Goal: Transaction & Acquisition: Obtain resource

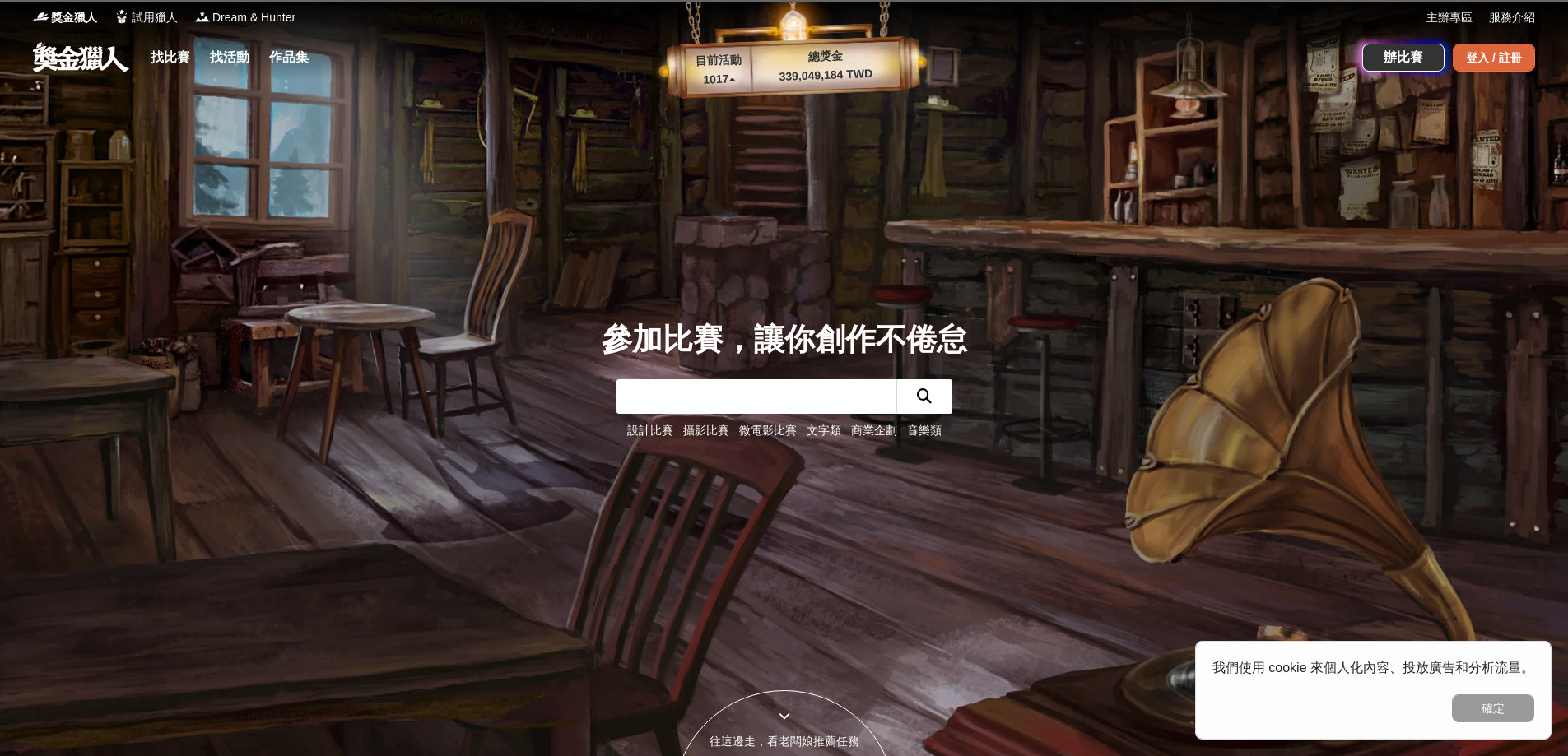
click at [1484, 56] on div "登入 / 註冊" at bounding box center [1494, 57] width 83 height 28
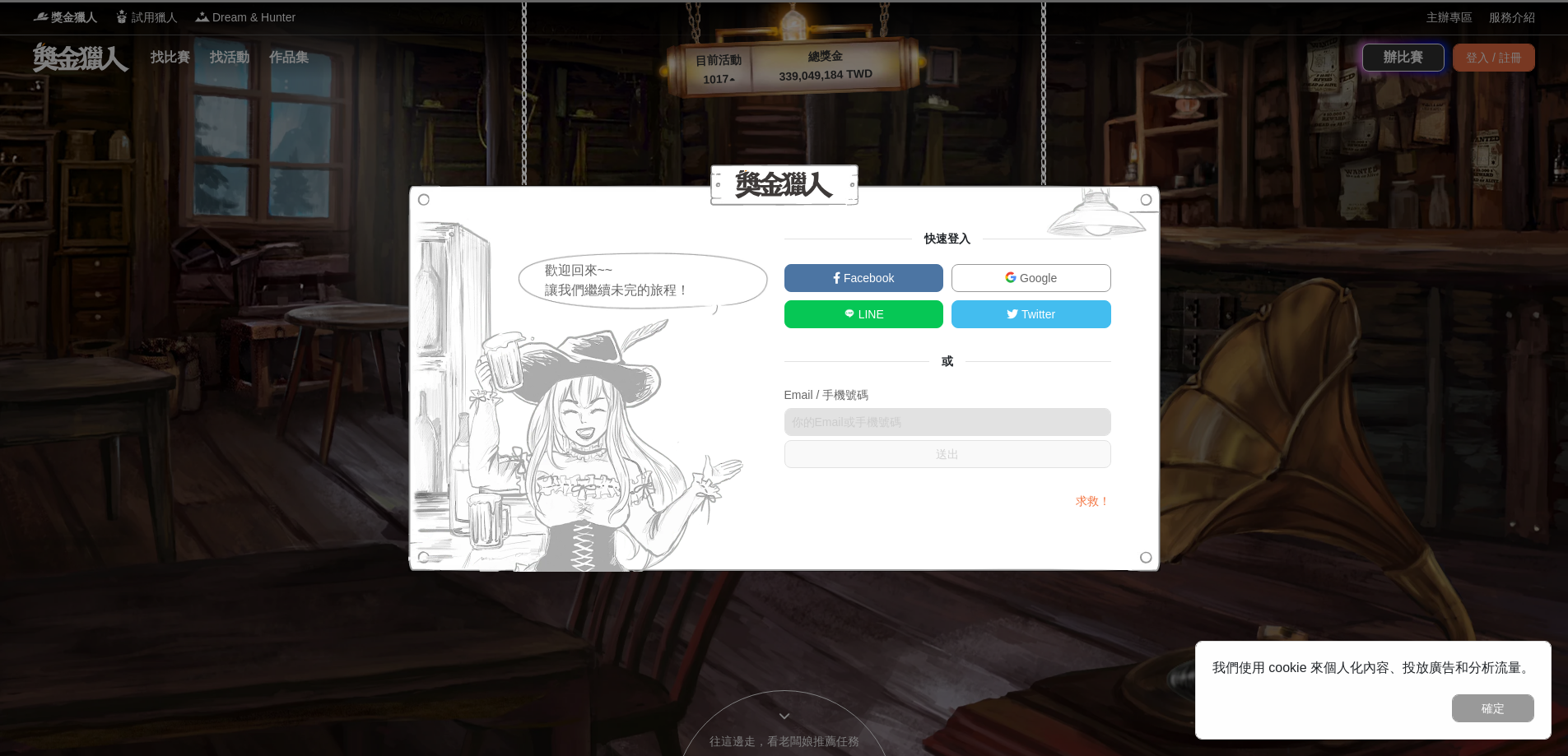
click at [916, 281] on link "Facebook" at bounding box center [865, 277] width 159 height 28
click at [1220, 133] on div "歡迎回來~~ 讓我們繼續未完的旅程！ 快速登入 Facebook Google LINE Twitter 或 Email / 手機號碼 送出 求救！" at bounding box center [784, 378] width 1568 height 756
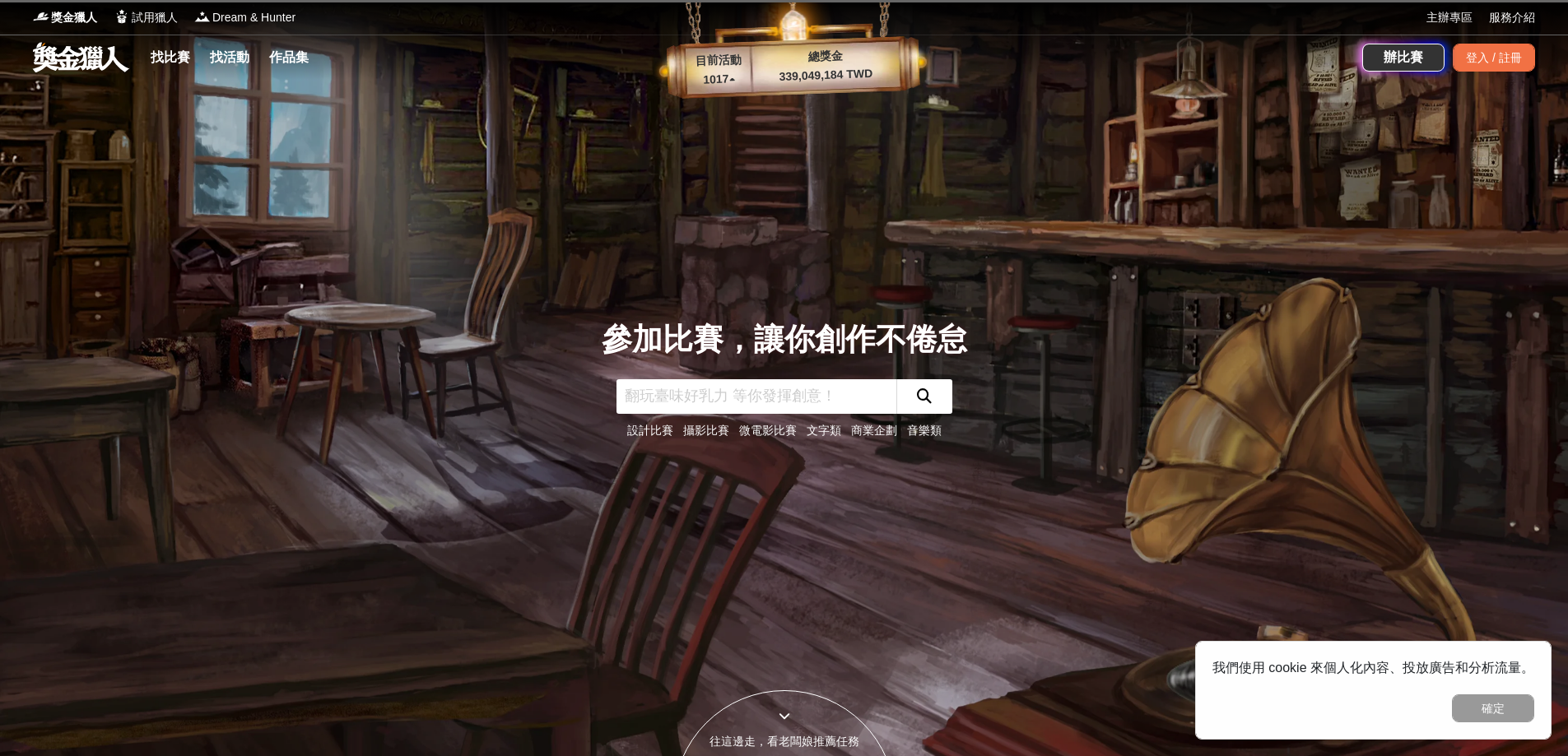
click at [1208, 145] on div "參加比賽，讓你創作不倦怠 設計比賽 攝影比賽 微電影比賽 文字類 商業企劃 音樂類" at bounding box center [784, 378] width 1087 height 756
click at [1198, 205] on div "參加比賽，讓你創作不倦怠 設計比賽 攝影比賽 微電影比賽 文字類 商業企劃 音樂類" at bounding box center [784, 378] width 1087 height 756
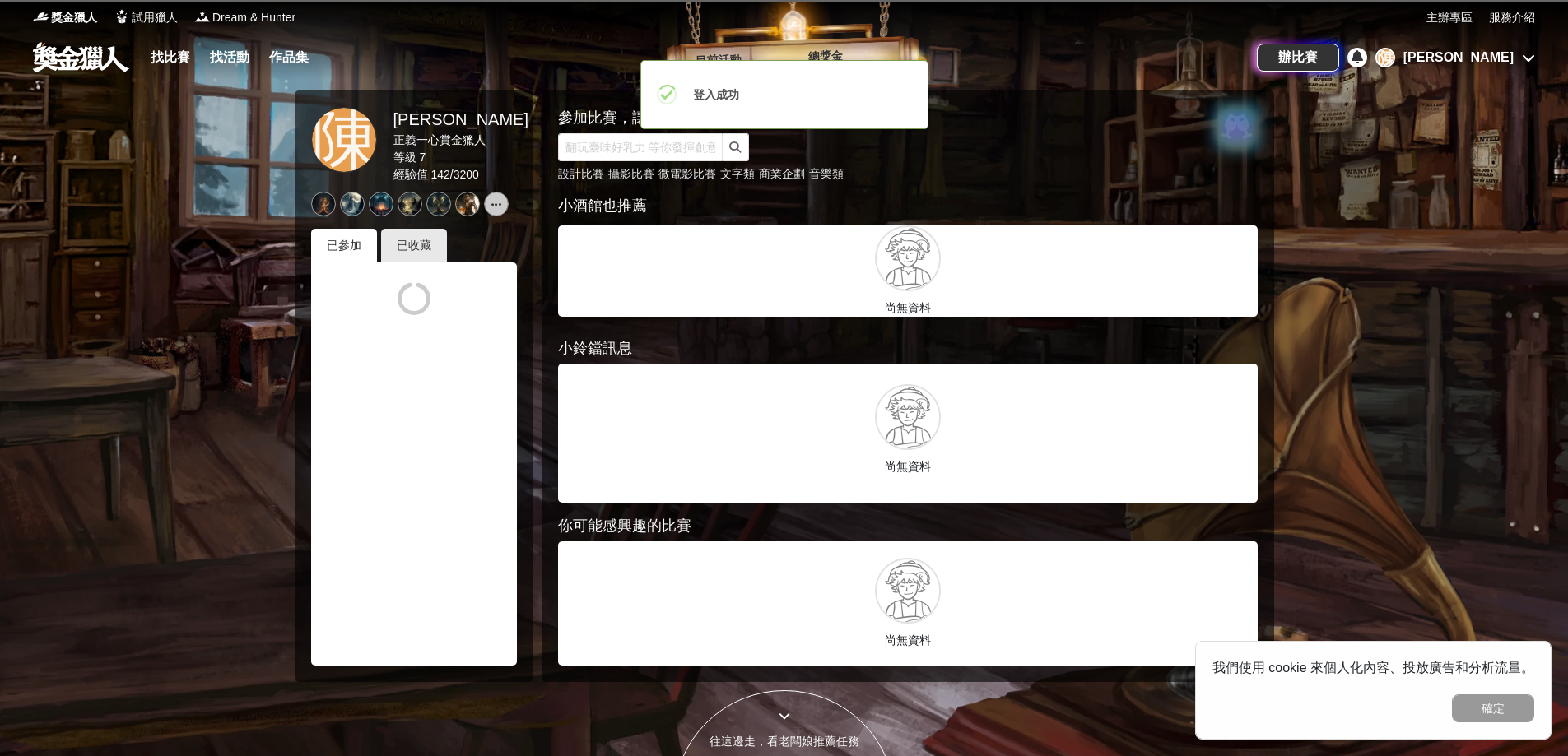
click at [1526, 55] on icon at bounding box center [1529, 58] width 13 height 13
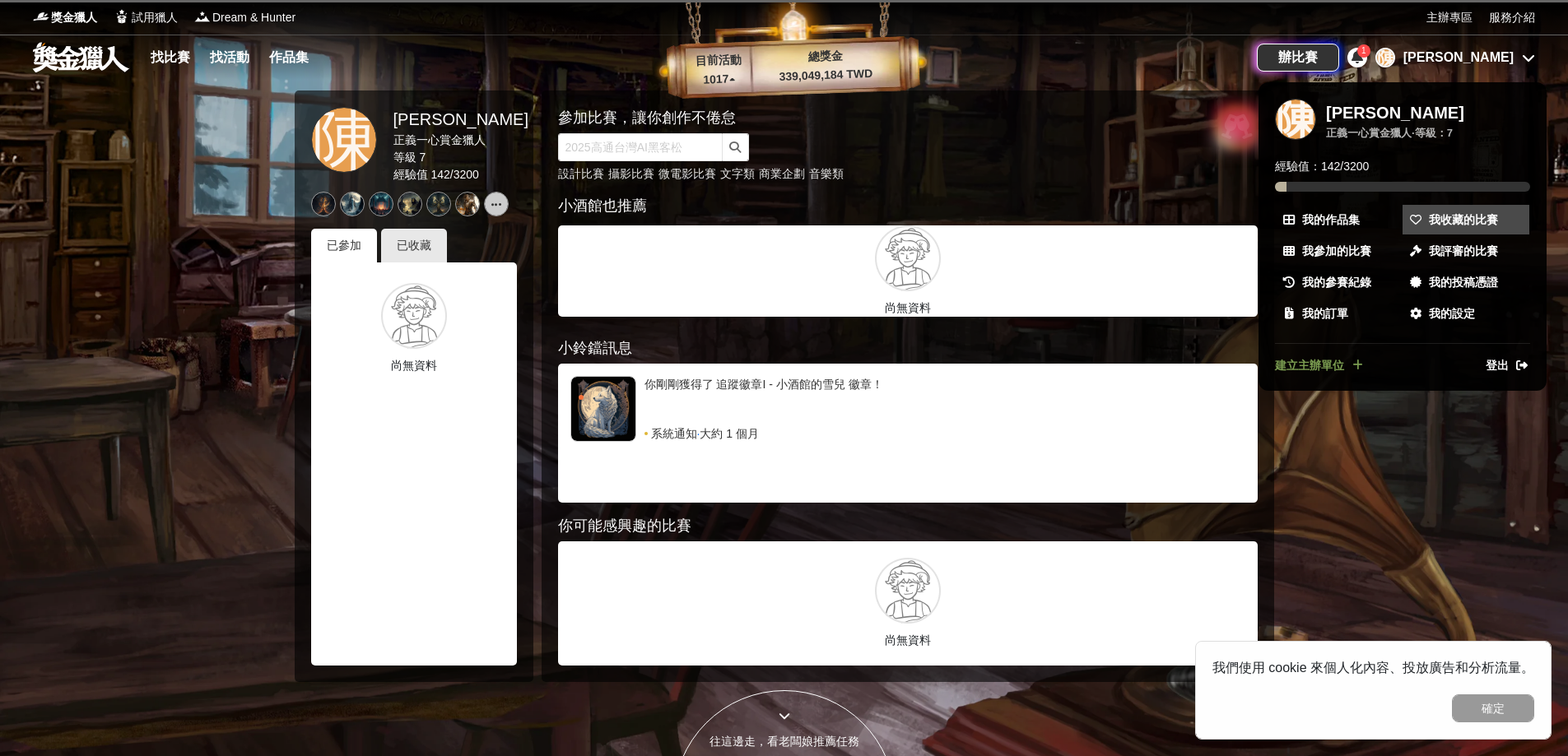
click at [1475, 220] on span "我收藏的比賽" at bounding box center [1463, 220] width 69 height 17
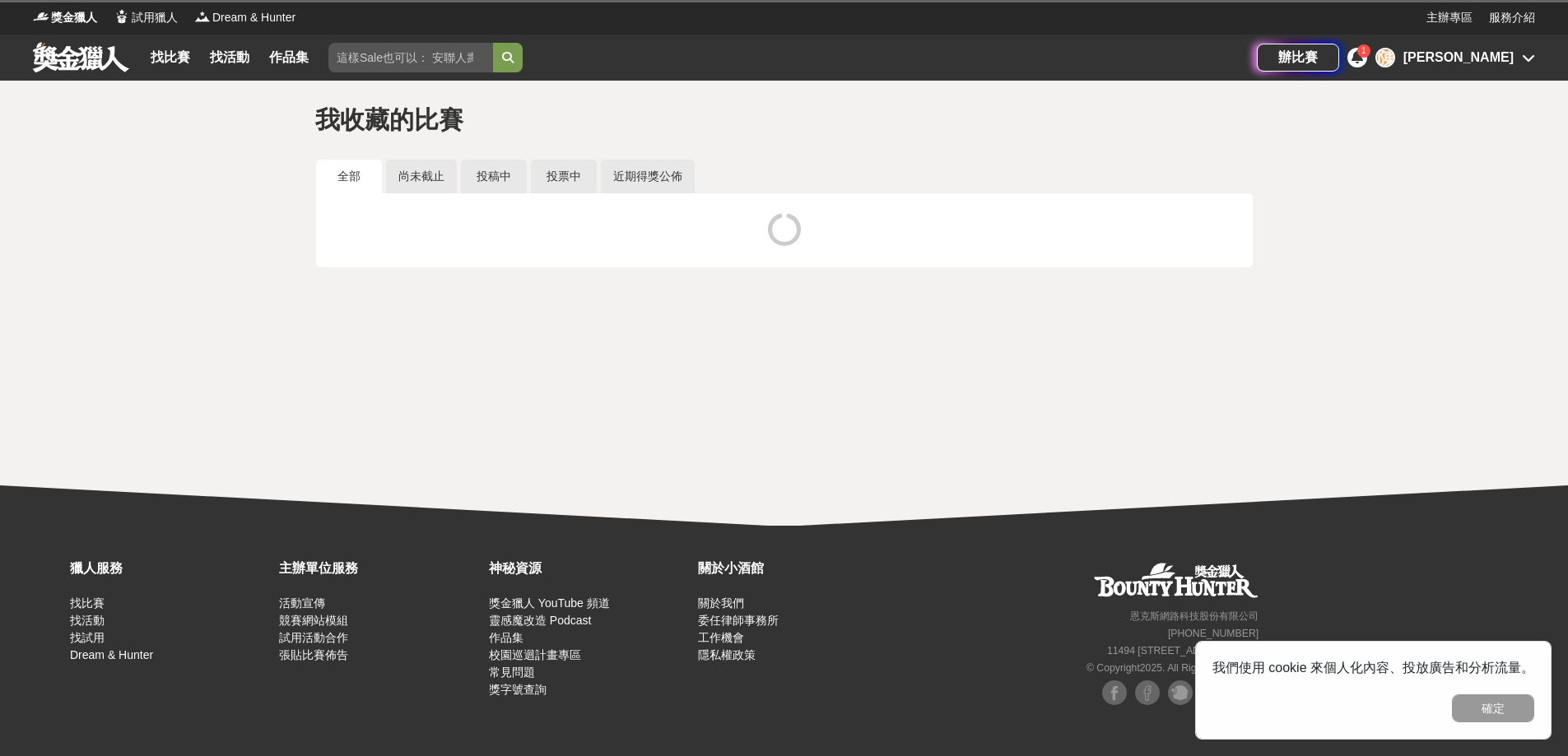
click at [1364, 60] on icon at bounding box center [1358, 57] width 12 height 13
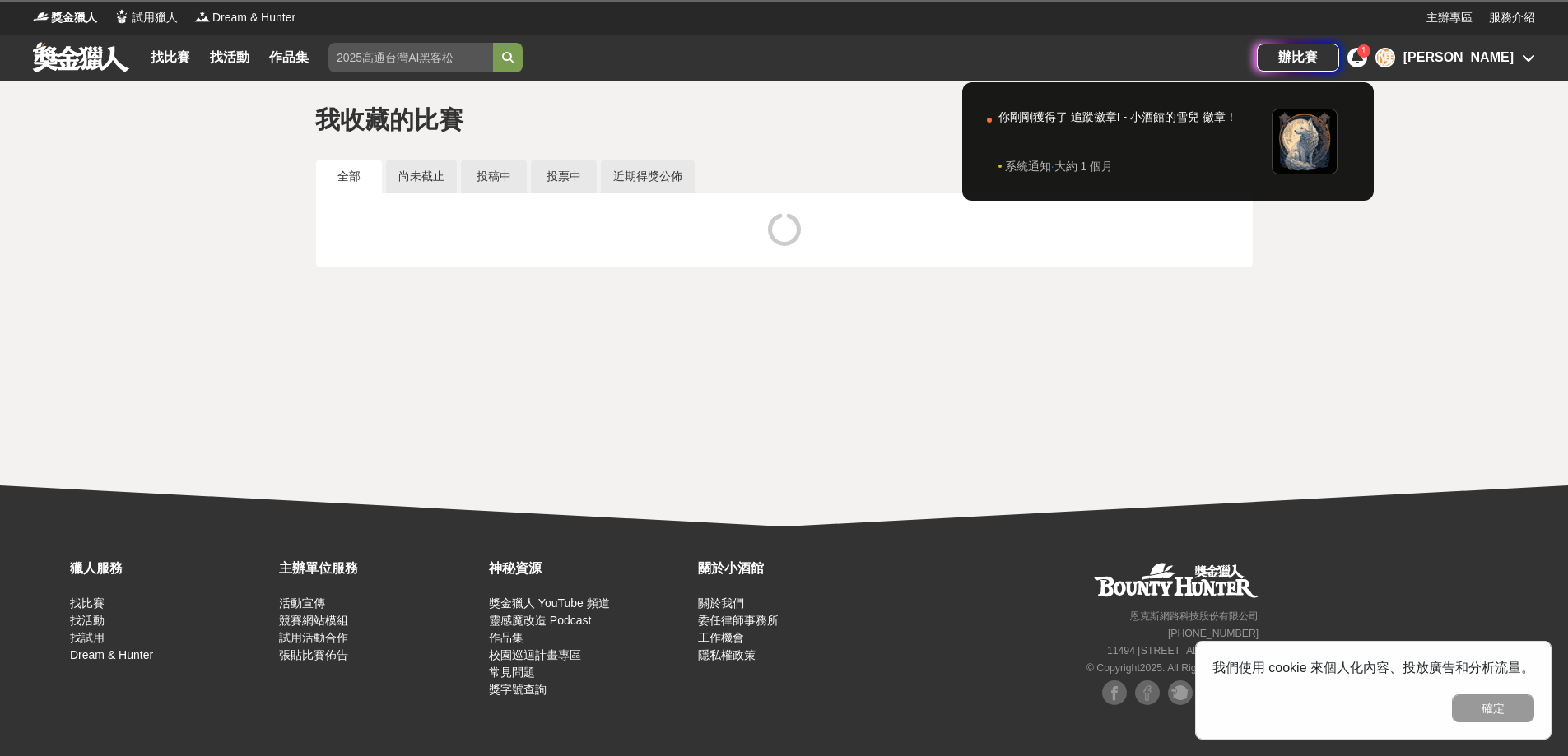
click at [1364, 60] on icon at bounding box center [1358, 57] width 12 height 13
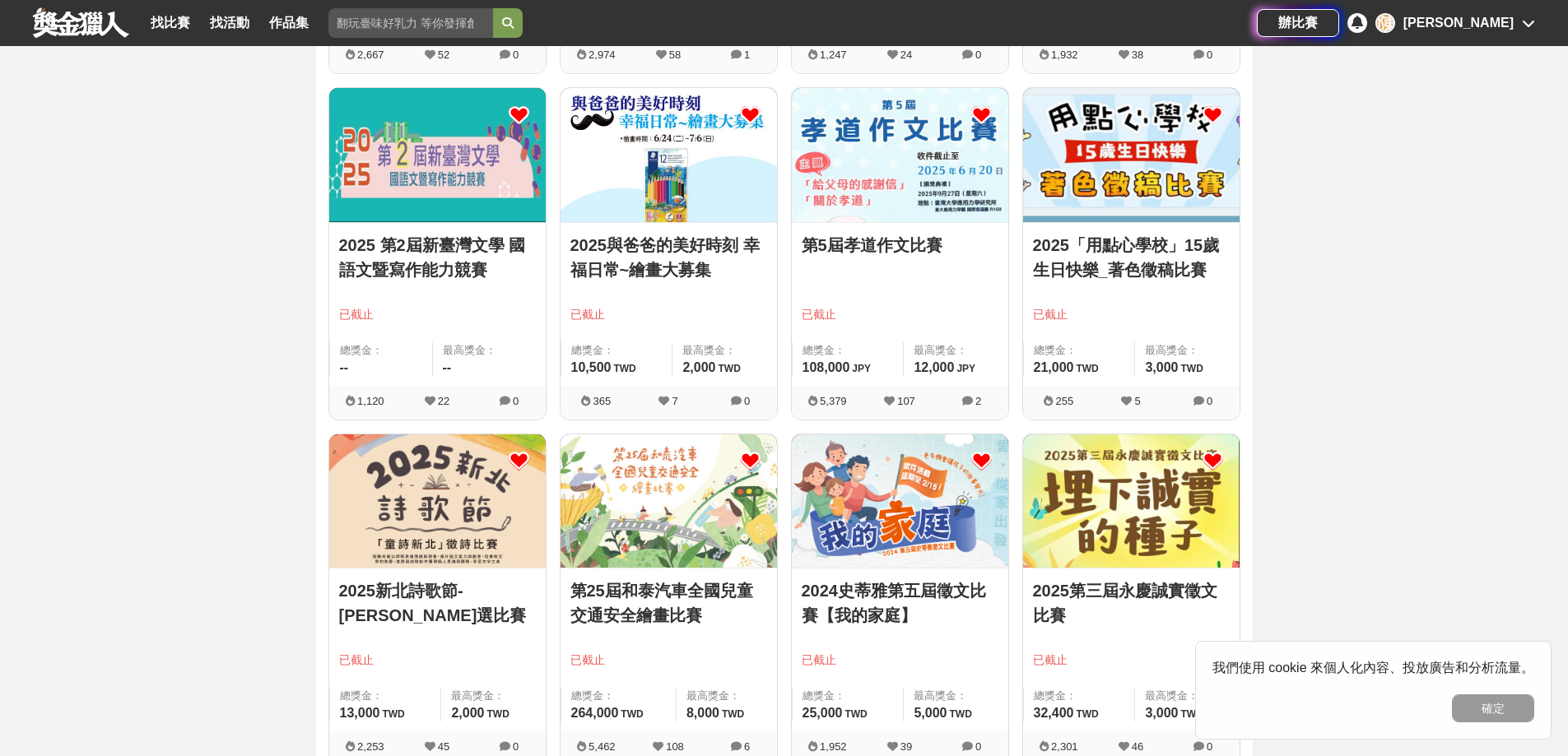
scroll to position [1975, 0]
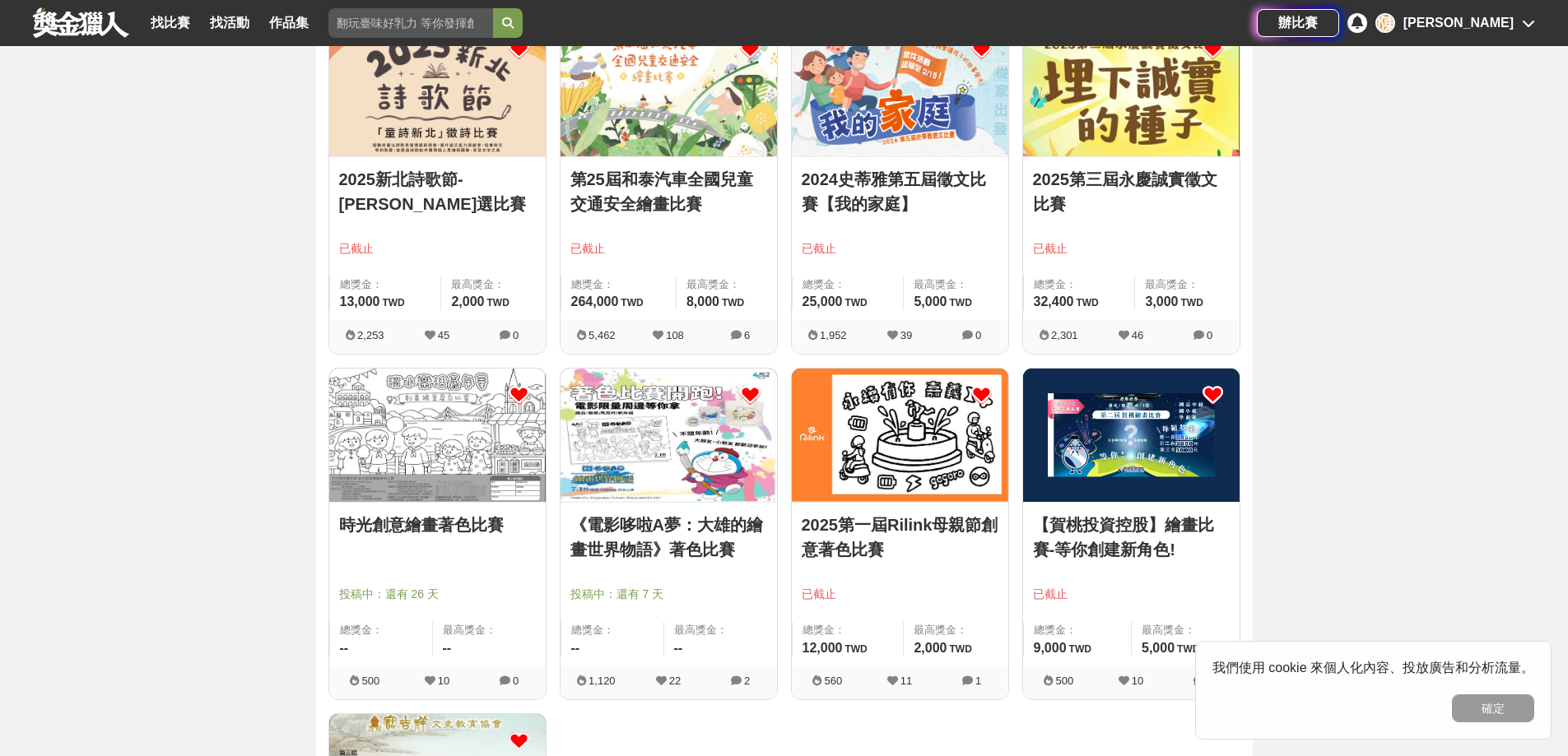
click at [433, 426] on img at bounding box center [438, 435] width 217 height 133
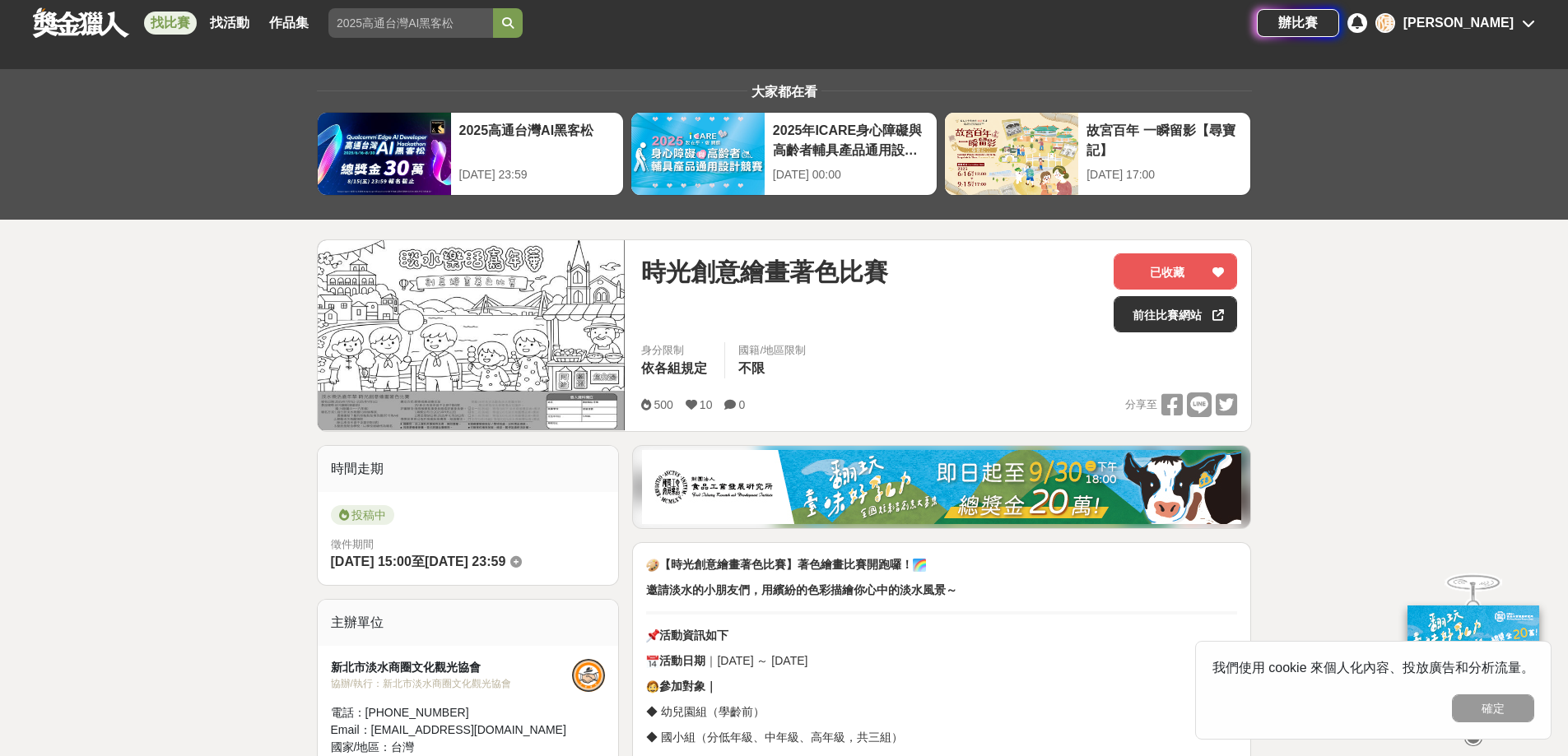
scroll to position [329, 0]
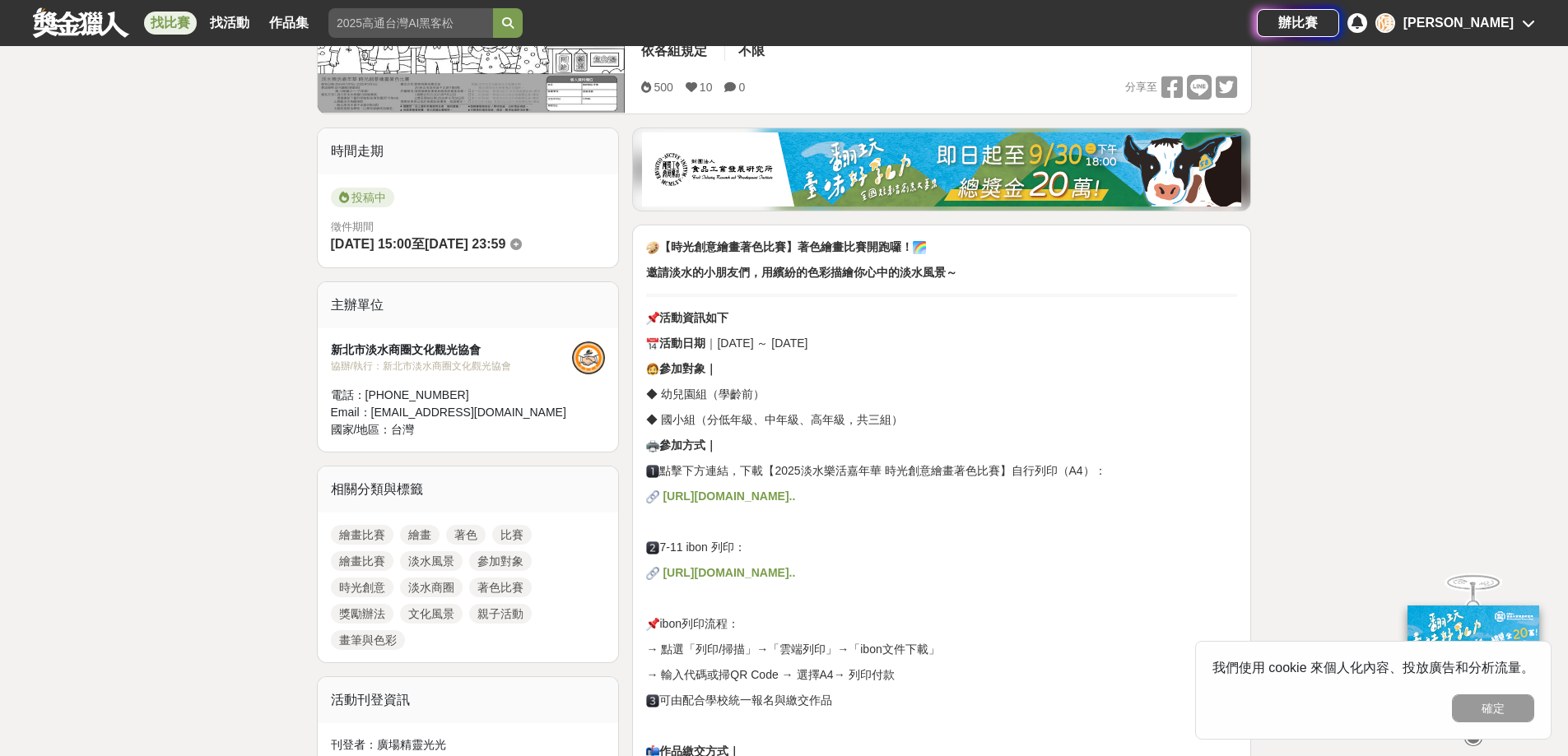
click at [768, 496] on strong "https://drive.google.com/....../1zTRdoJmQ....../view......" at bounding box center [729, 496] width 132 height 13
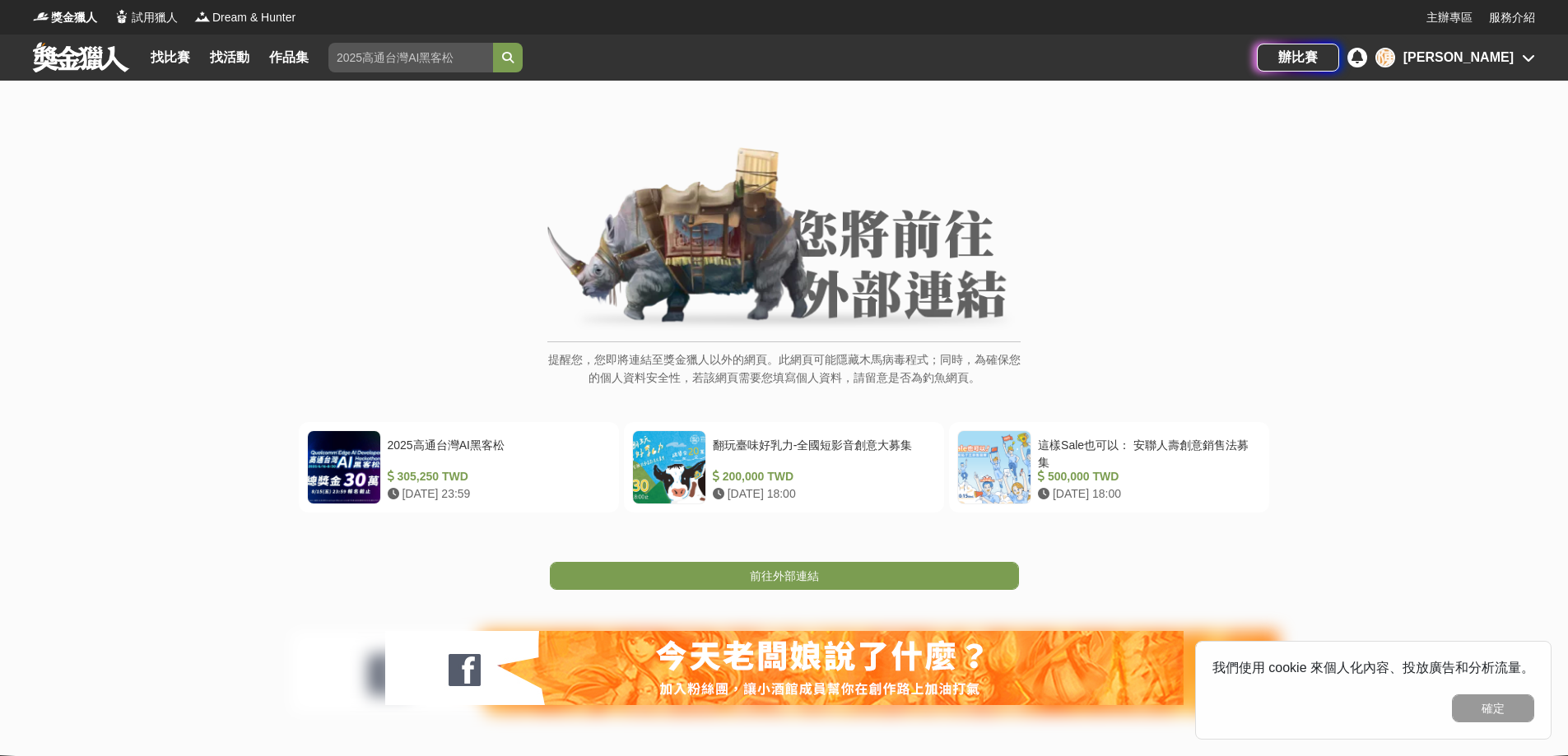
click at [796, 579] on span "前往外部連結" at bounding box center [785, 577] width 69 height 13
